Goal: Navigation & Orientation: Understand site structure

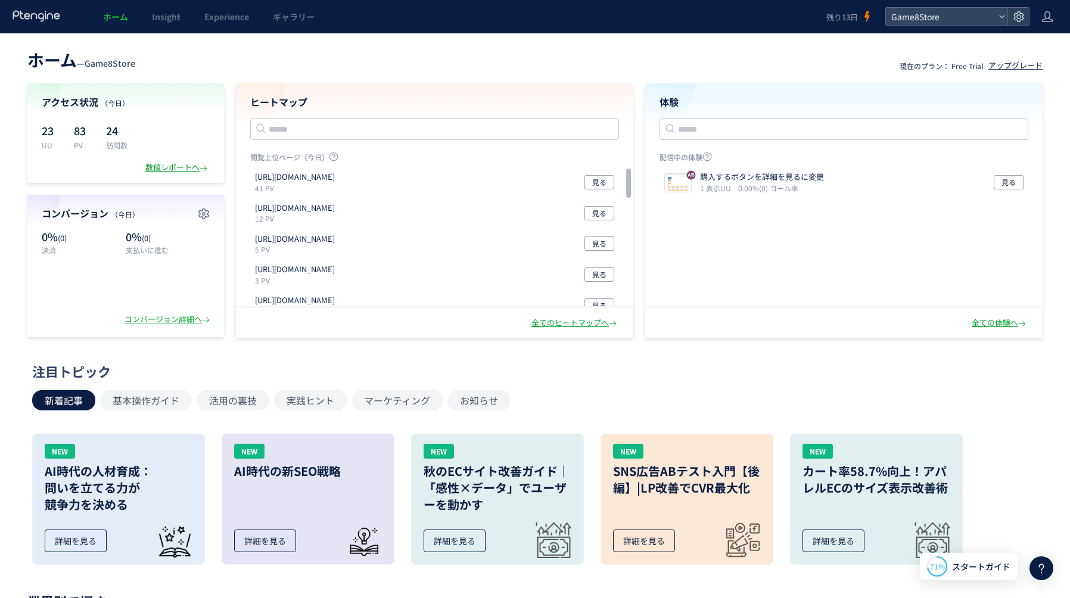
click at [157, 172] on div "数値レポートへ" at bounding box center [177, 167] width 64 height 11
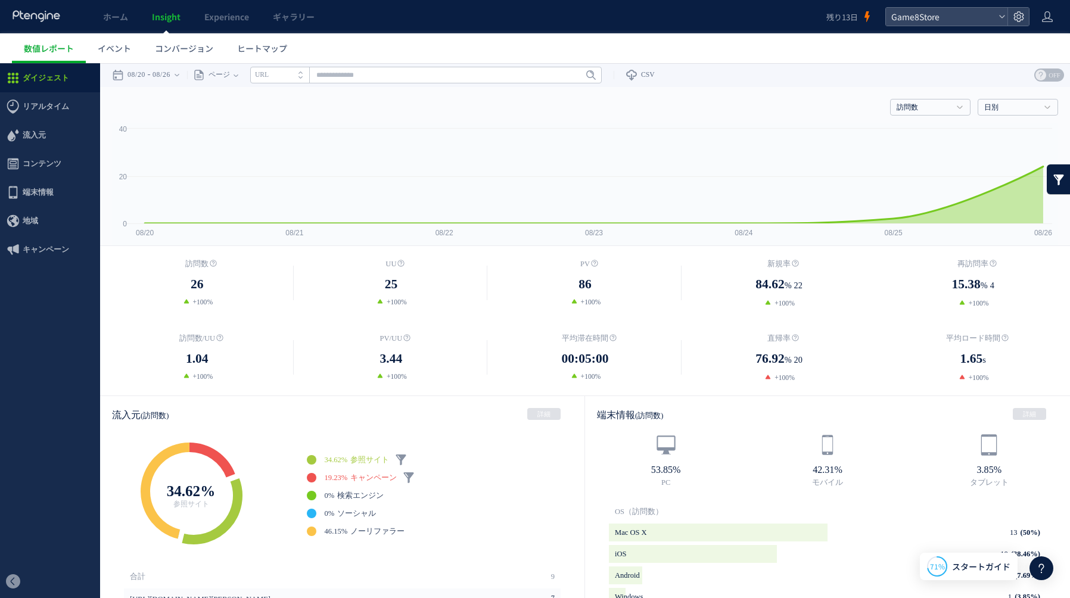
click at [366, 481] on link "19.23% キャンペーン" at bounding box center [361, 478] width 73 height 10
click at [42, 105] on span "リアルタイム" at bounding box center [46, 106] width 46 height 29
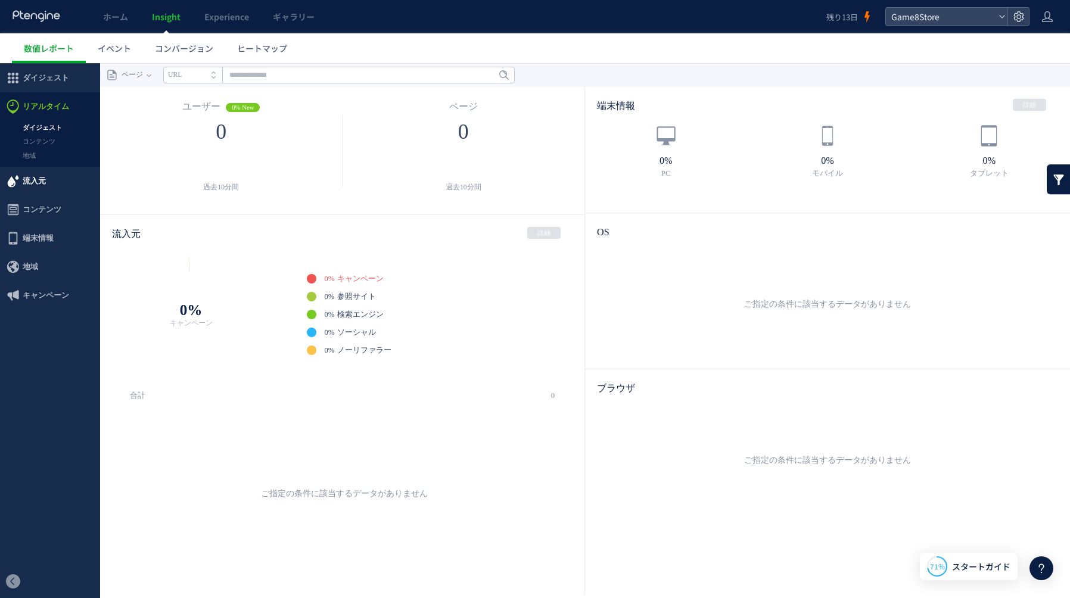
click at [38, 182] on span "流入元" at bounding box center [34, 181] width 23 height 29
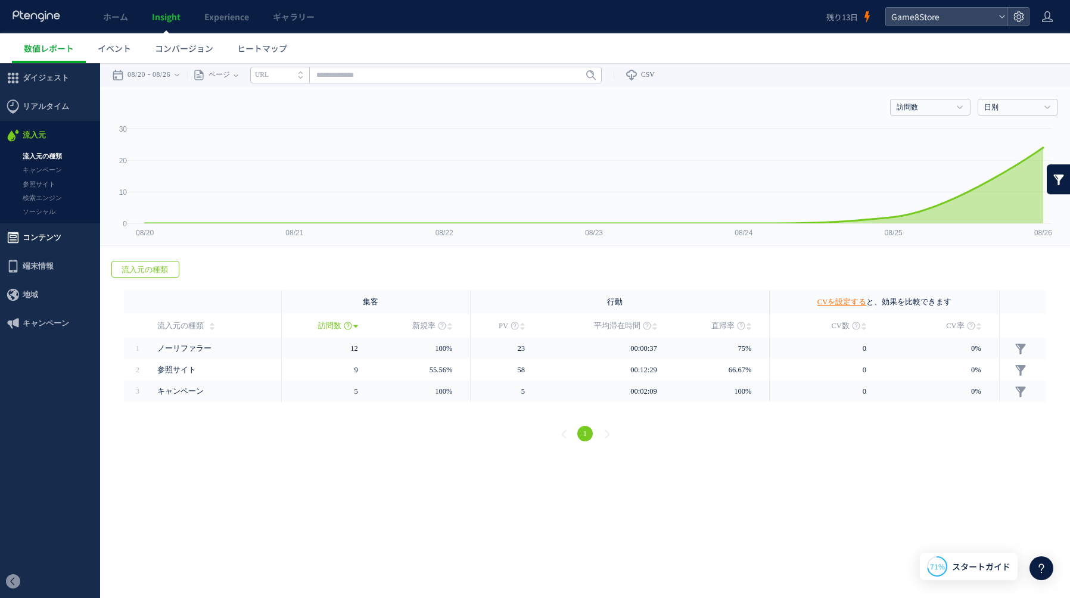
click at [45, 241] on span "コンテンツ" at bounding box center [42, 237] width 39 height 29
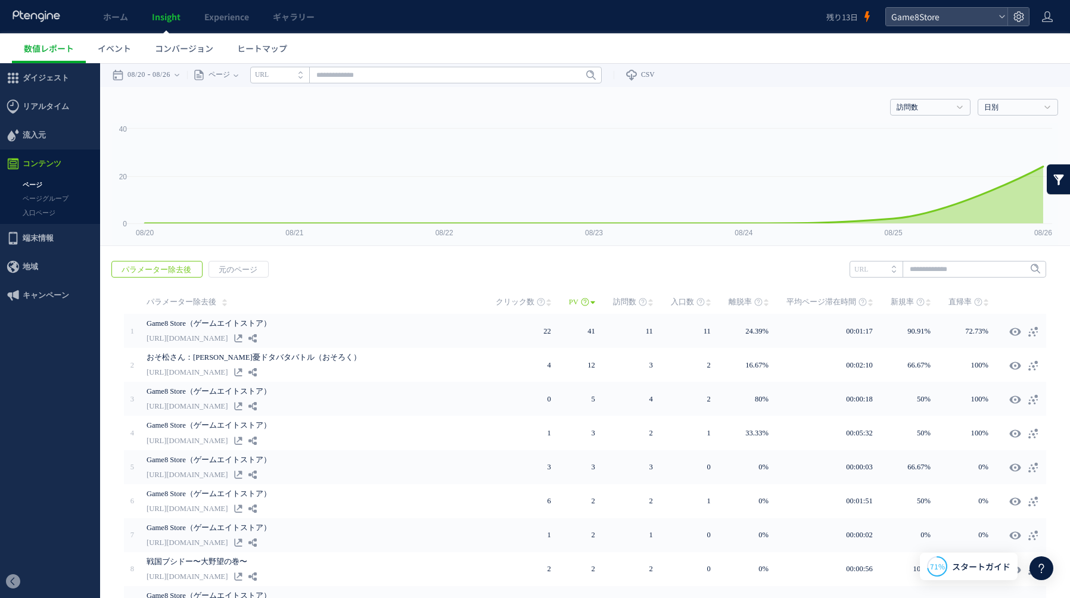
click at [45, 241] on span "端末情報" at bounding box center [38, 238] width 31 height 29
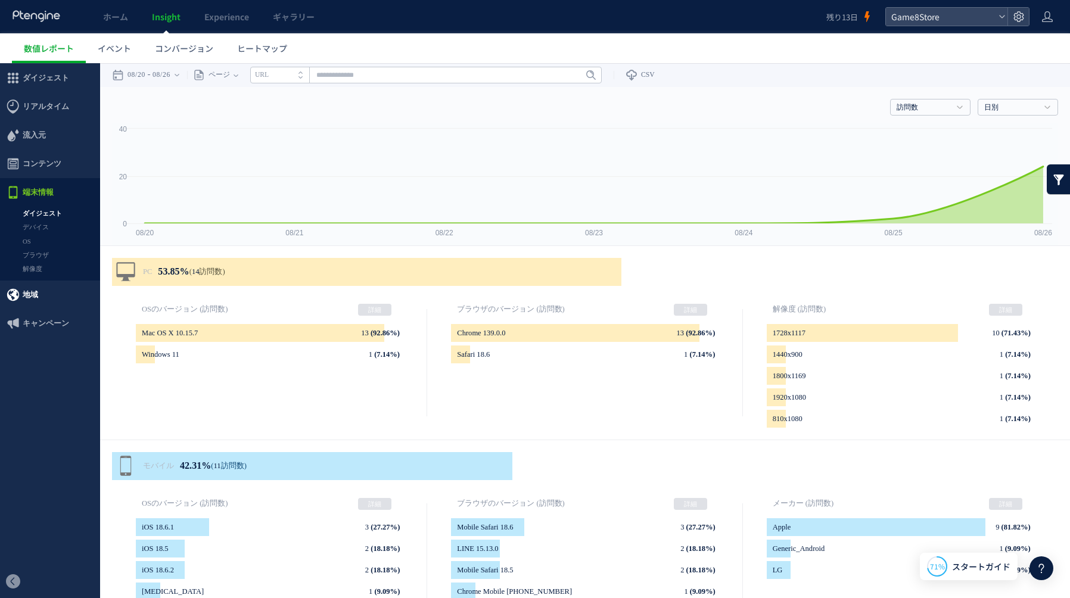
click at [33, 300] on span "地域" at bounding box center [30, 295] width 15 height 29
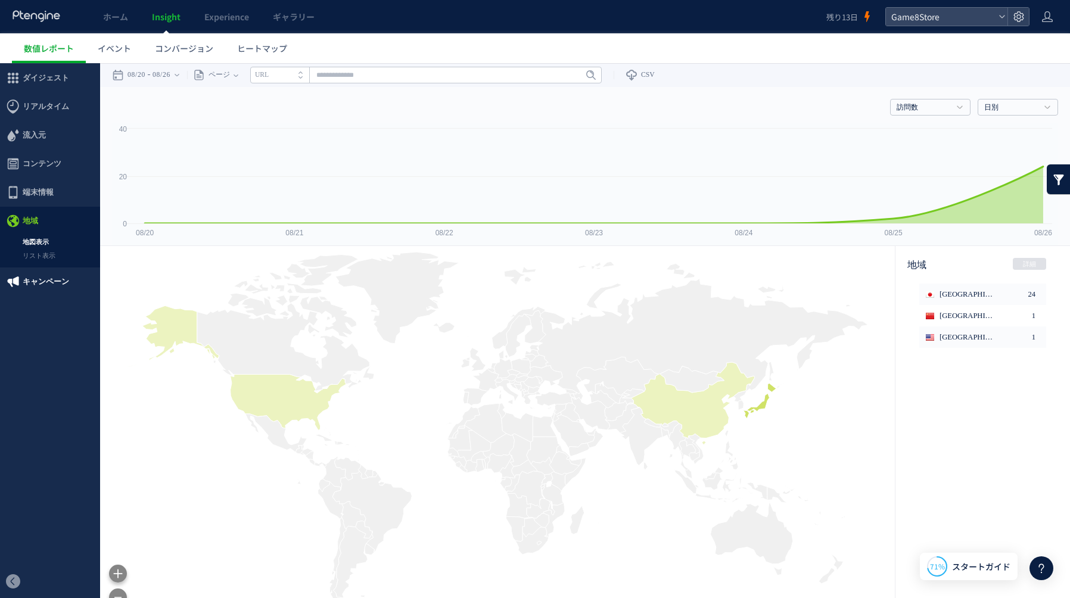
click at [36, 286] on span "キャンペーン" at bounding box center [46, 281] width 46 height 29
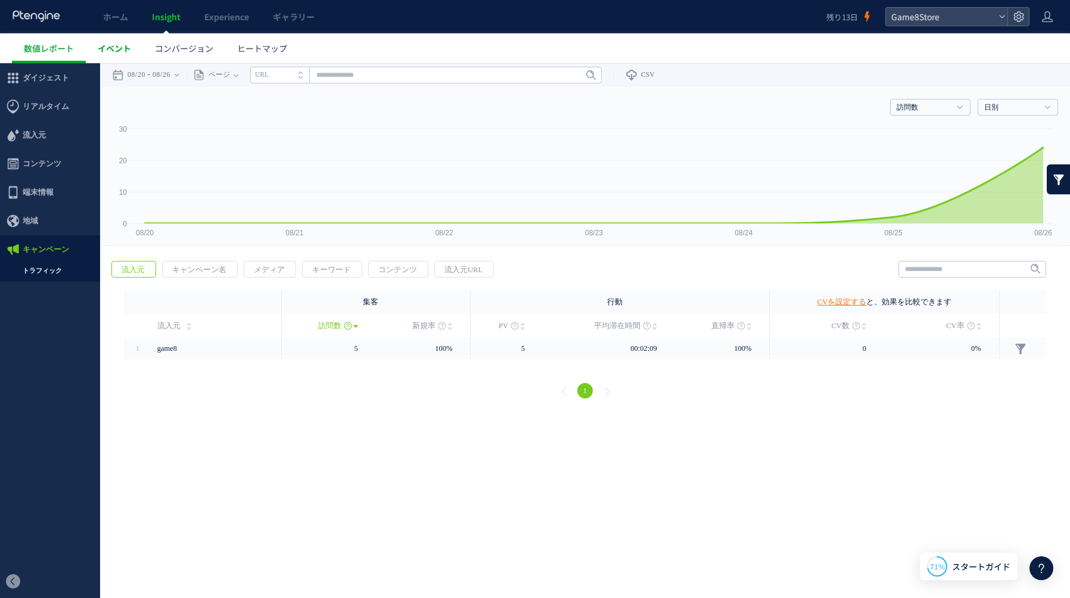
click at [124, 43] on span "イベント" at bounding box center [114, 48] width 33 height 12
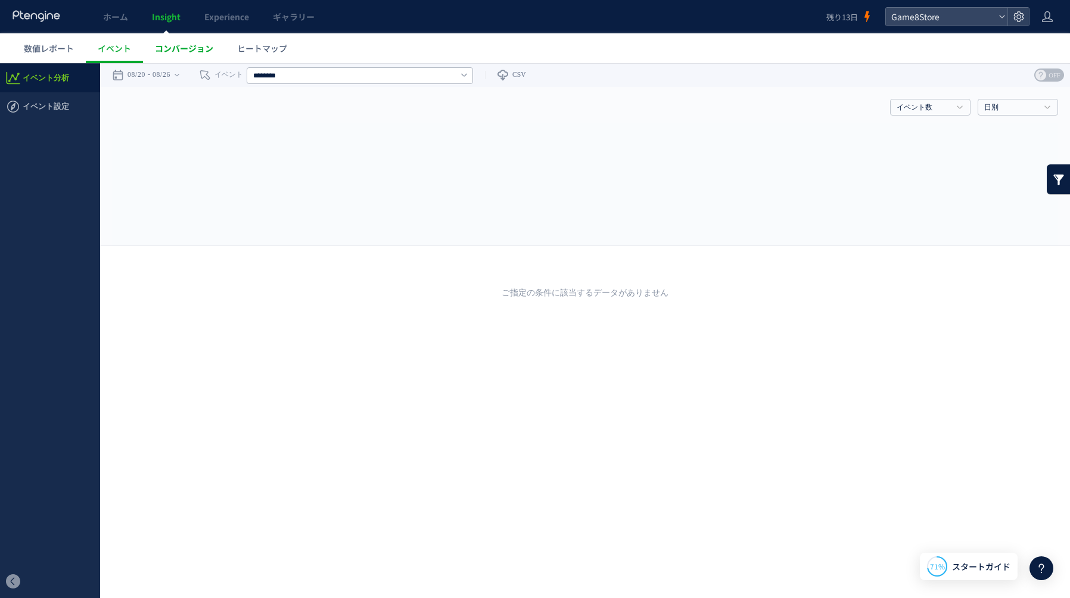
click at [180, 47] on span "コンバージョン" at bounding box center [184, 48] width 58 height 12
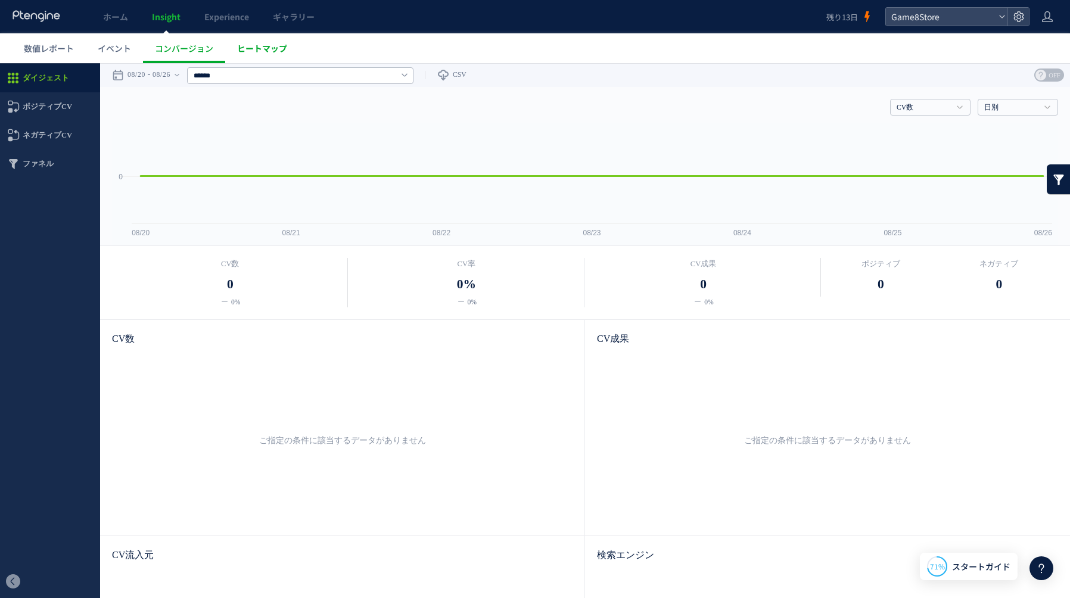
click at [268, 47] on span "ヒートマップ" at bounding box center [262, 48] width 50 height 12
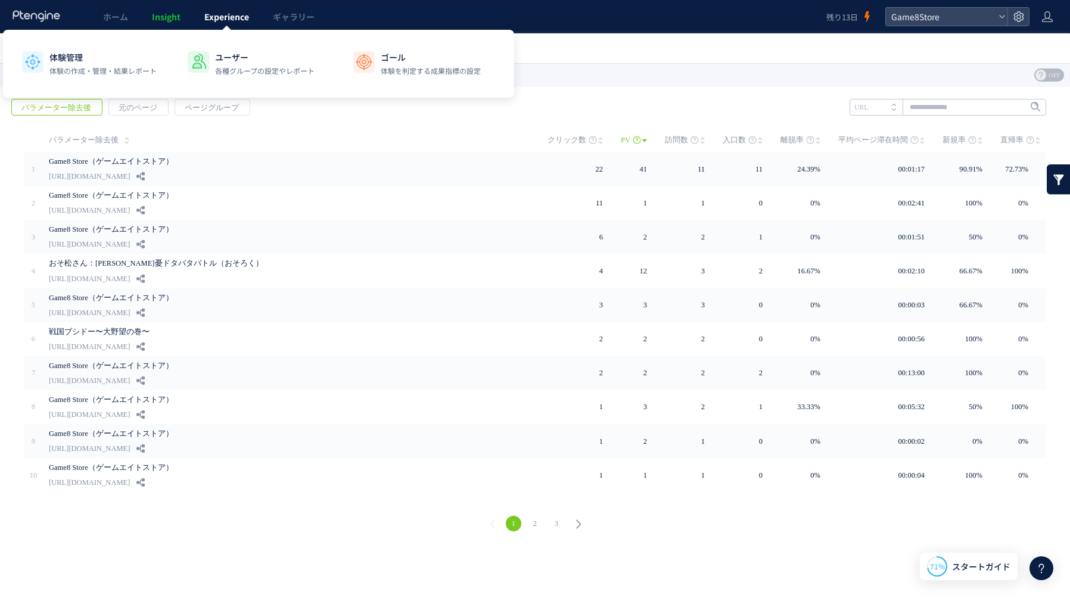
click at [223, 14] on span "Experience" at bounding box center [226, 17] width 45 height 12
